Goal: Information Seeking & Learning: Learn about a topic

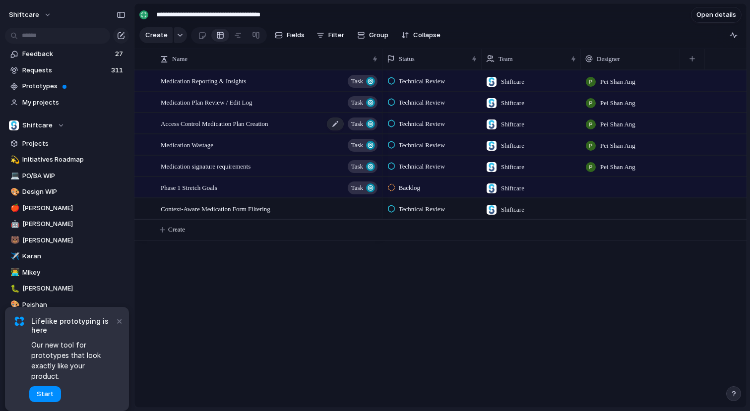
click at [204, 126] on span "Access Control Medication Plan Creation" at bounding box center [215, 122] width 108 height 11
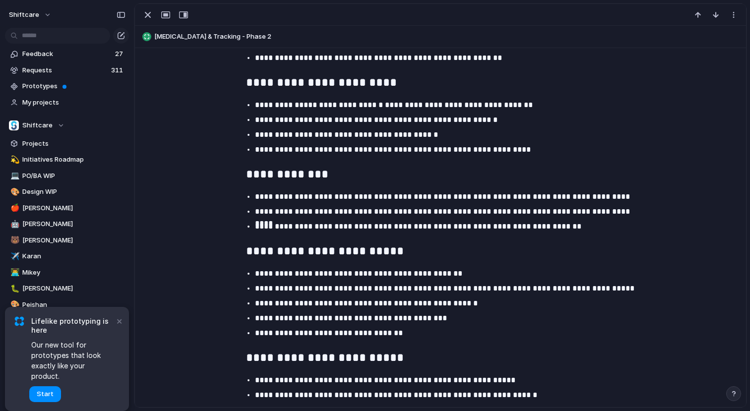
scroll to position [1266, 0]
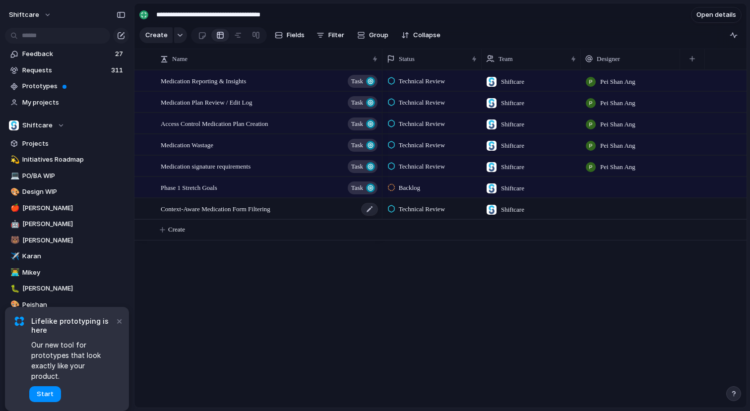
click at [221, 214] on span "Context-Aware Medication Form Filtering" at bounding box center [216, 208] width 110 height 11
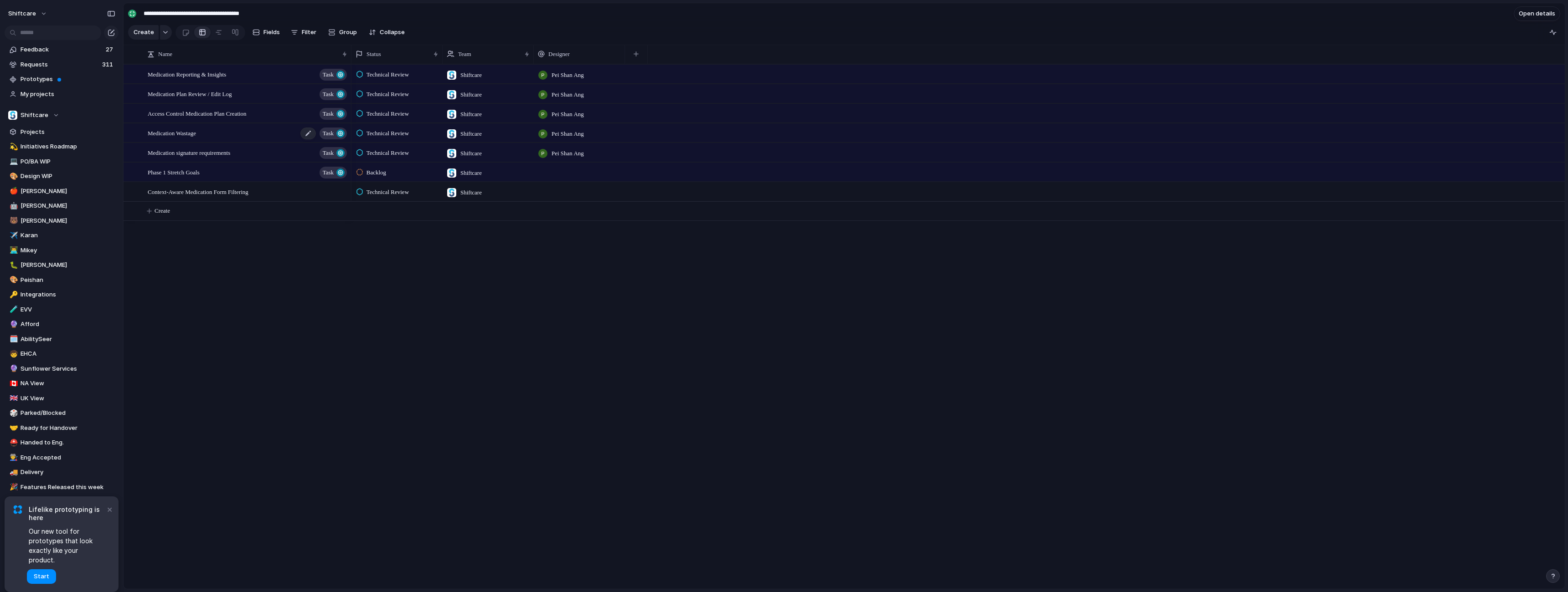
click at [189, 138] on span "Medication Wastage" at bounding box center [172, 132] width 49 height 10
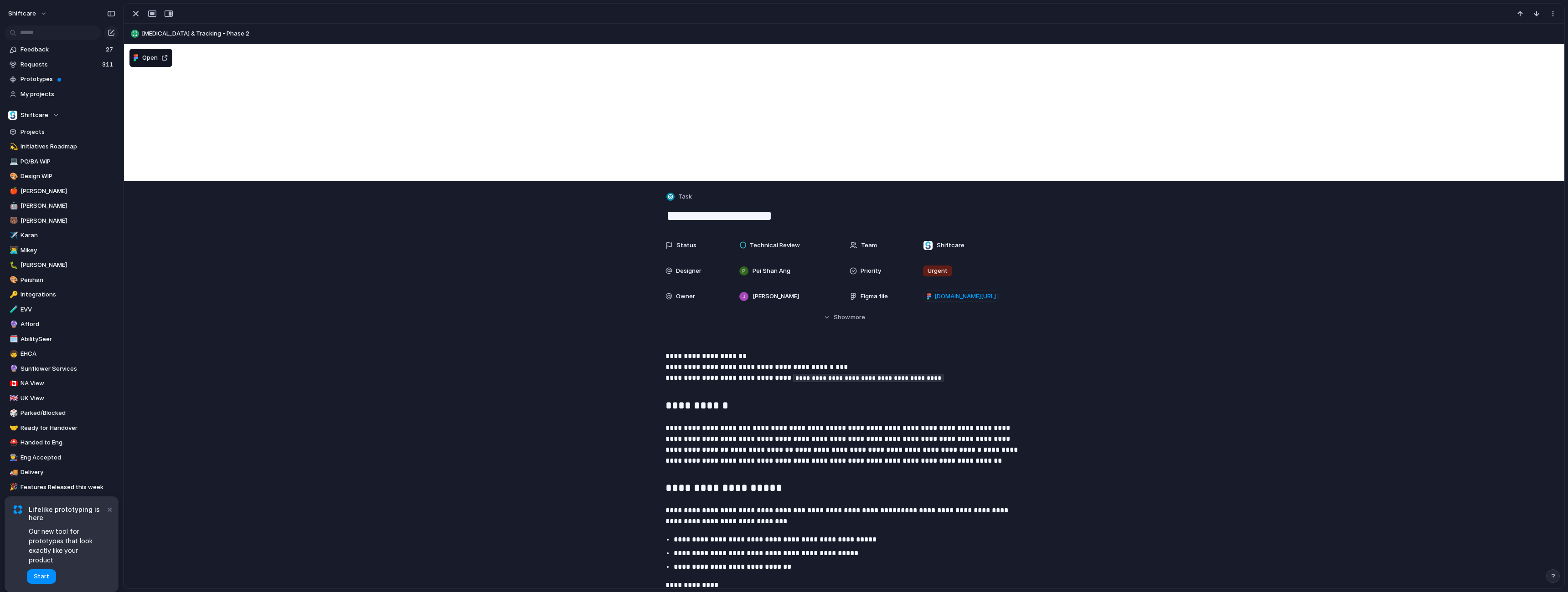
drag, startPoint x: 955, startPoint y: 298, endPoint x: 810, endPoint y: 220, distance: 164.6
click at [689, 298] on span "figma.com/design/6LxrpsFtxGDtqw5uvO2DSZ/Medication-Management?node-id=1834-14108" at bounding box center [965, 297] width 62 height 9
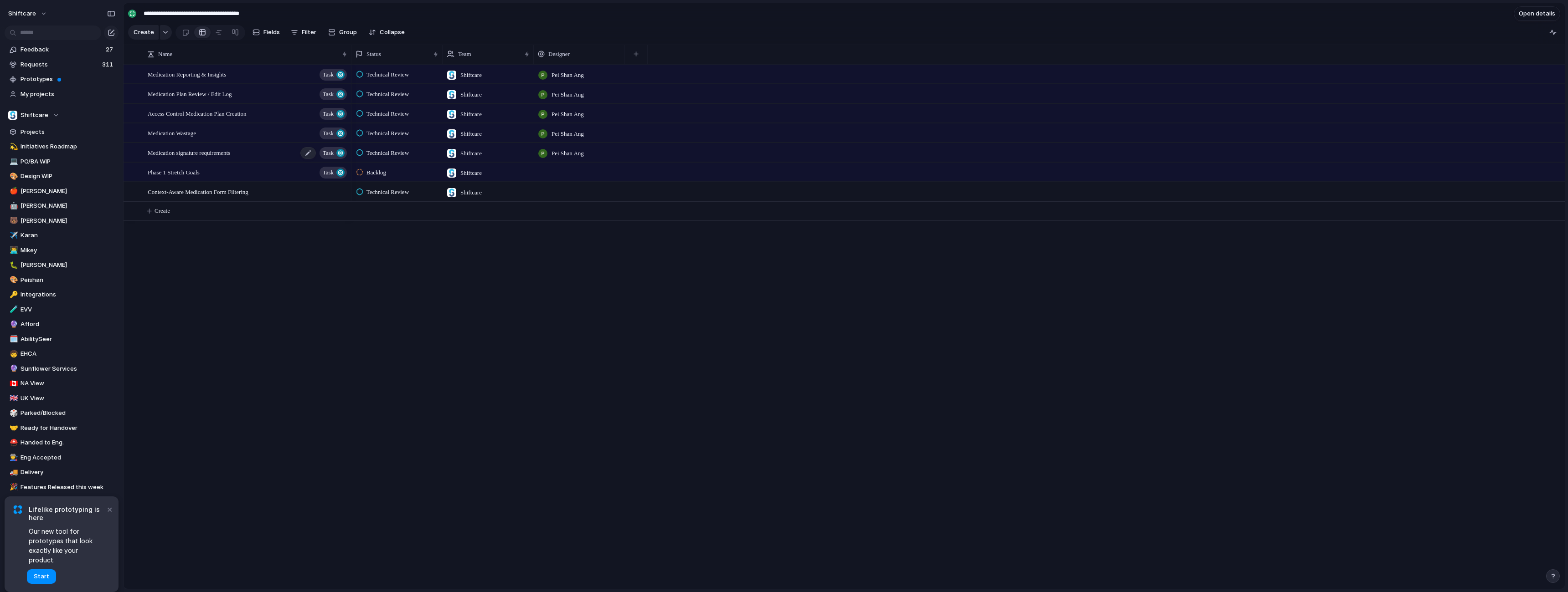
click at [188, 157] on span "Medication signature requirements" at bounding box center [189, 152] width 83 height 10
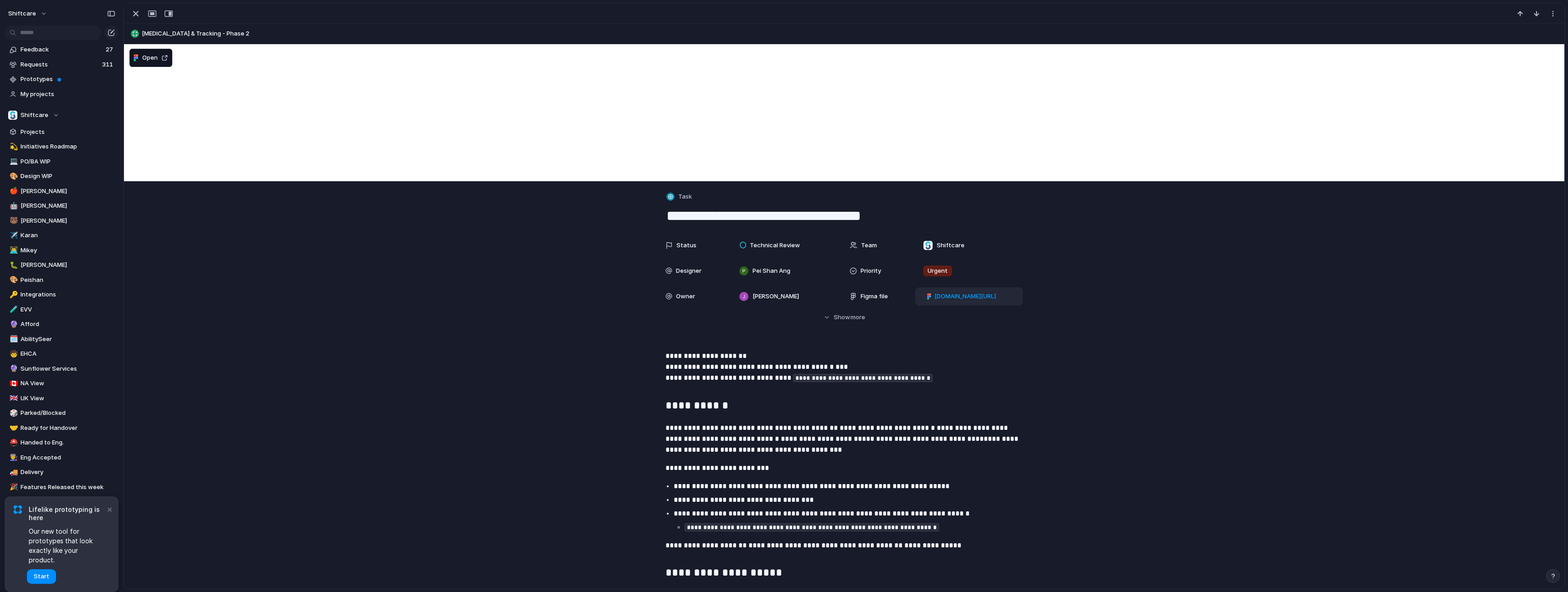
click at [689, 300] on span "figma.com/design/6LxrpsFtxGDtqw5uvO2DSZ/Medication-Management?node-id=1866-20724" at bounding box center [965, 297] width 62 height 9
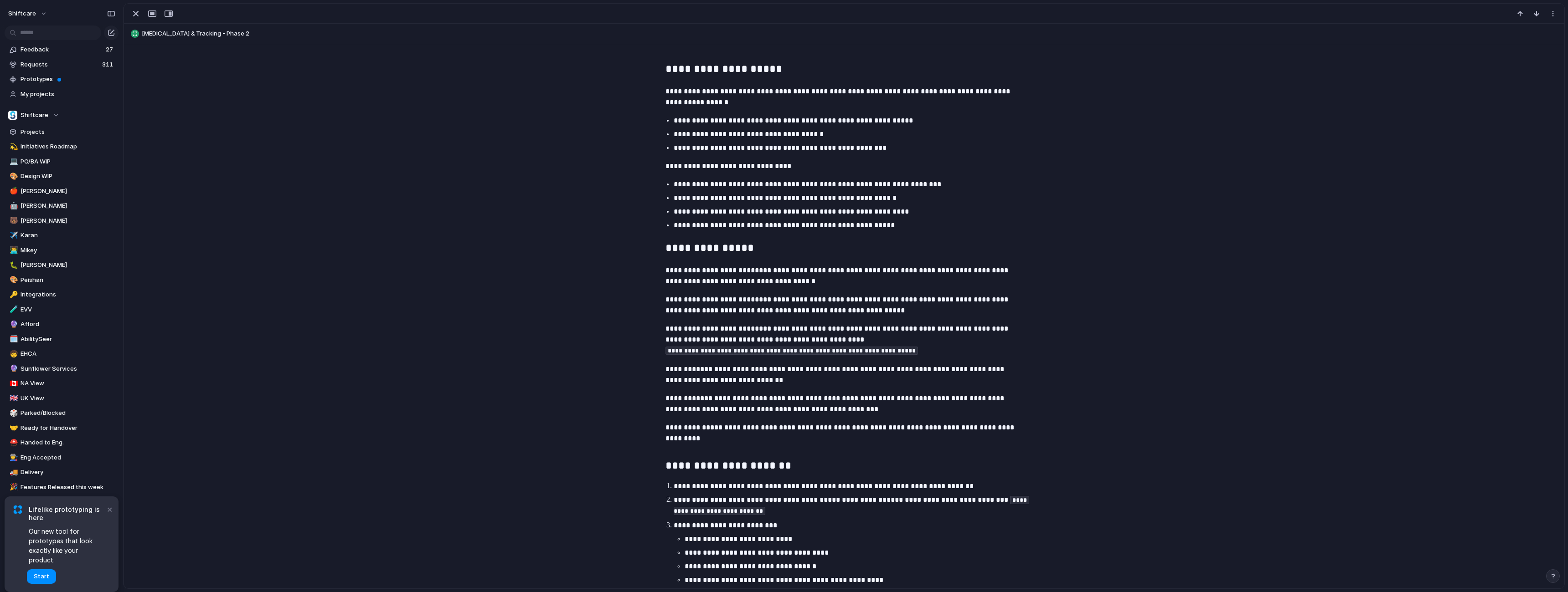
scroll to position [555, 0]
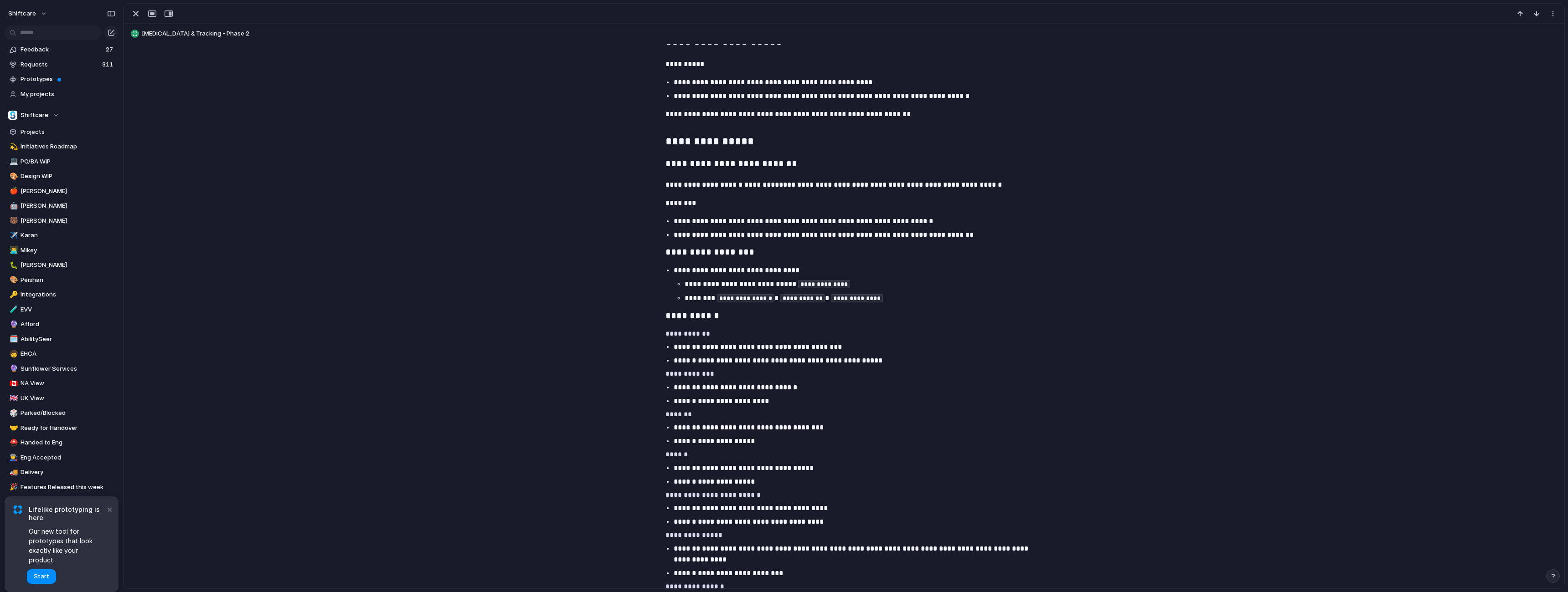
scroll to position [441, 0]
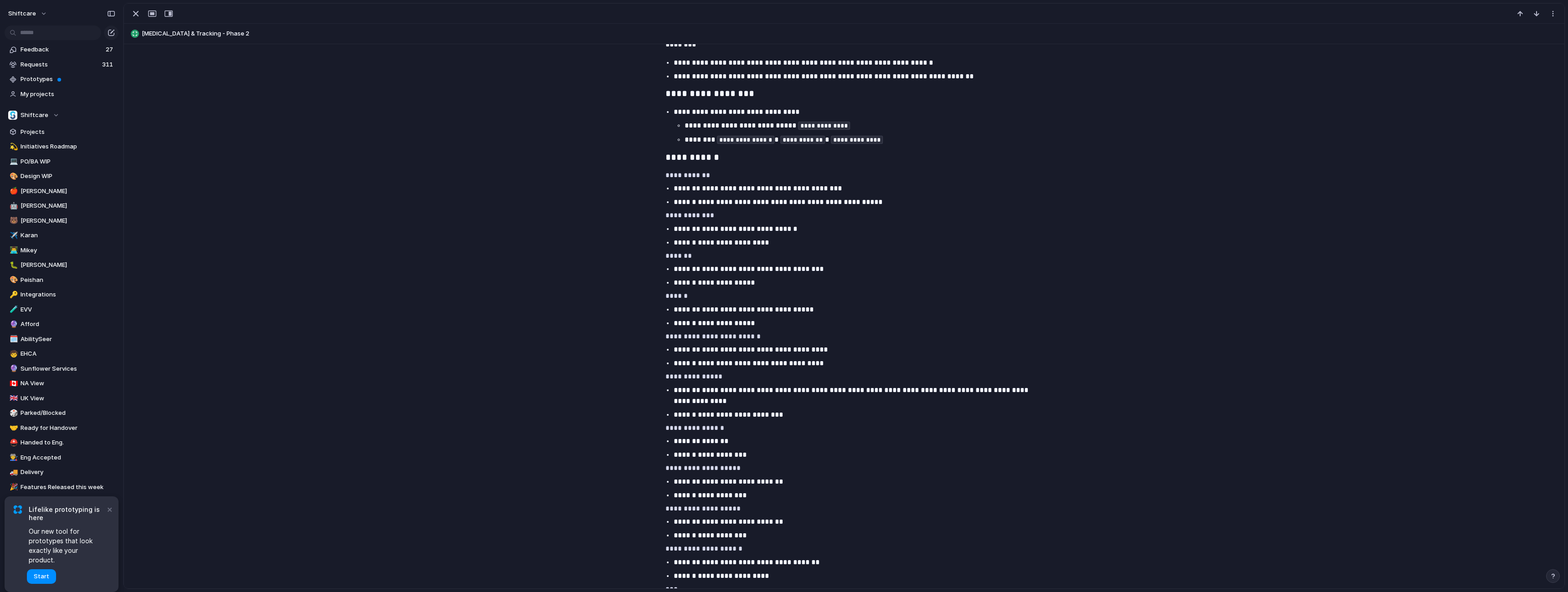
click at [527, 262] on div "**********" at bounding box center [844, 350] width 1419 height 1208
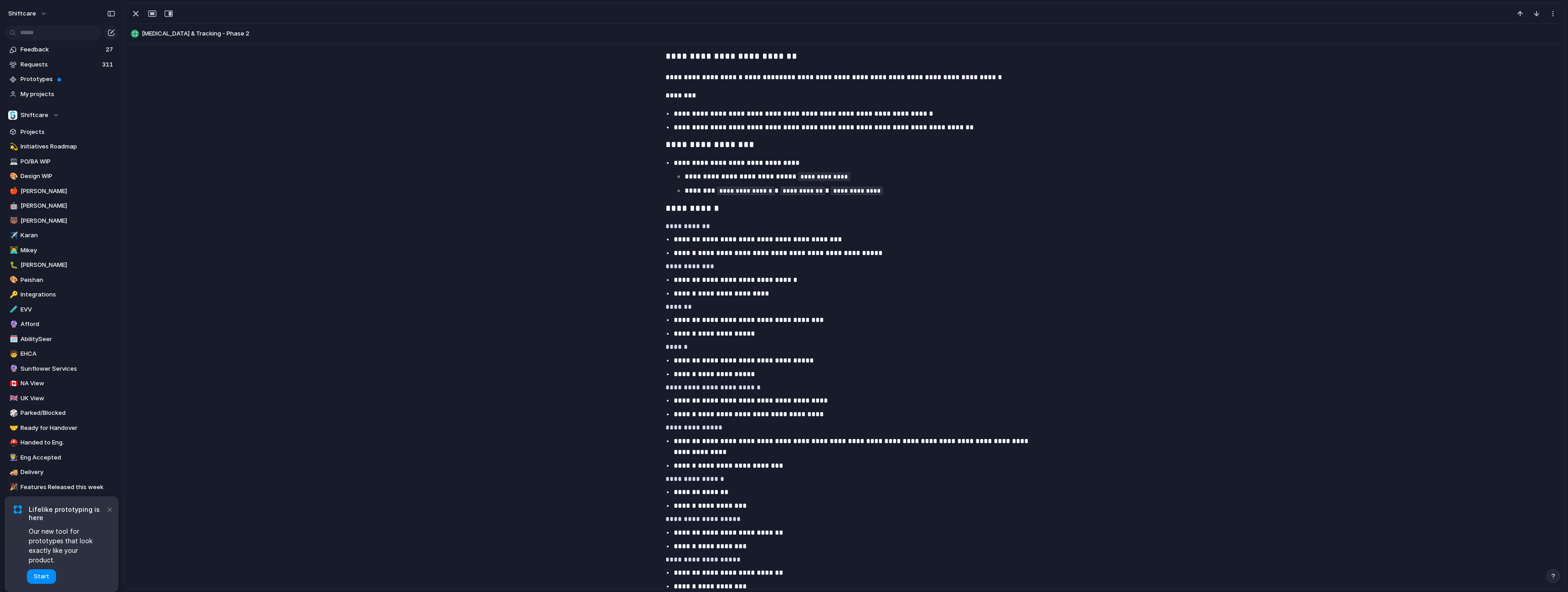
scroll to position [387, 0]
